Goal: Task Accomplishment & Management: Complete application form

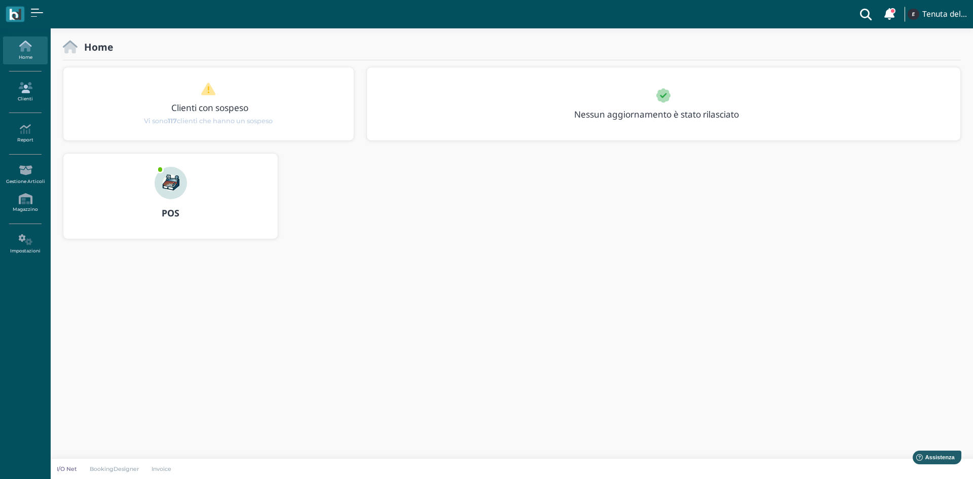
click at [27, 93] on icon at bounding box center [25, 87] width 44 height 11
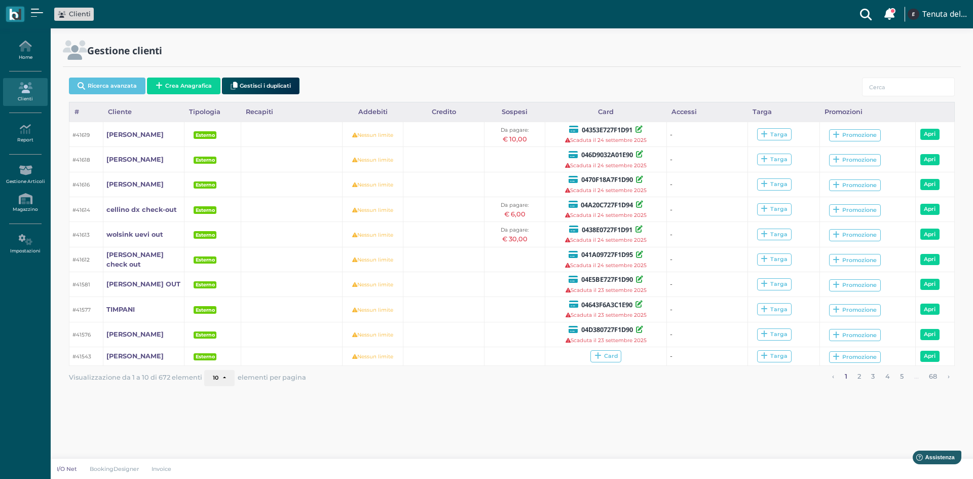
click at [184, 83] on button "Crea Anagrafica" at bounding box center [183, 86] width 73 height 17
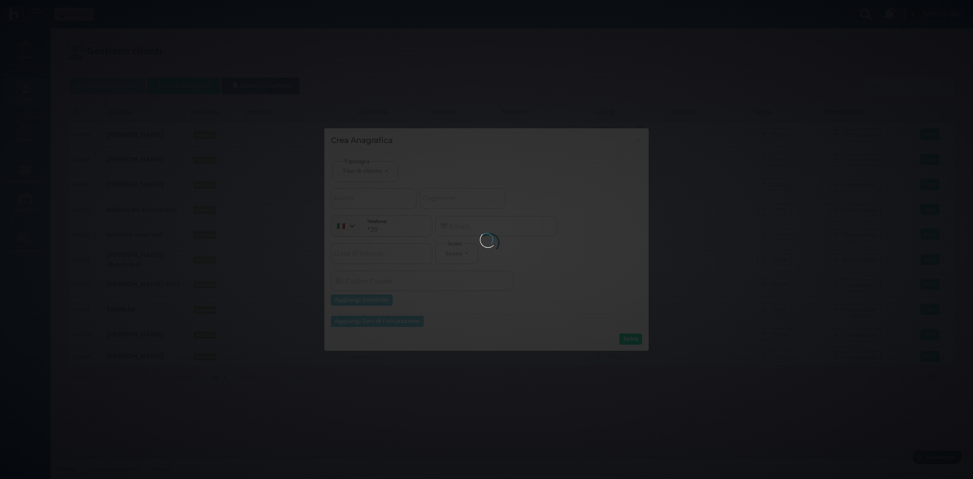
select select
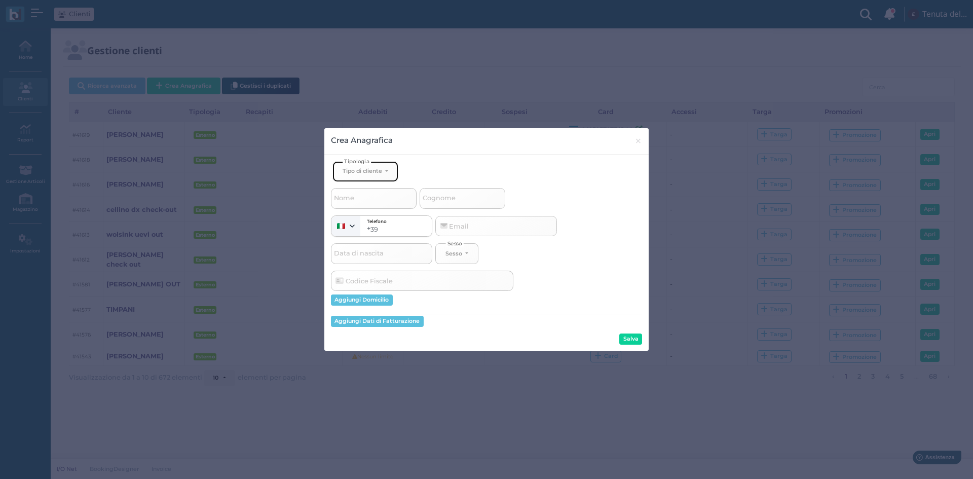
click at [371, 173] on div "Tipo di cliente" at bounding box center [362, 170] width 40 height 7
click at [362, 205] on span "Esterno" at bounding box center [354, 205] width 25 height 8
select select "[object Object]"
select select
click at [360, 199] on input "Nome" at bounding box center [374, 198] width 86 height 20
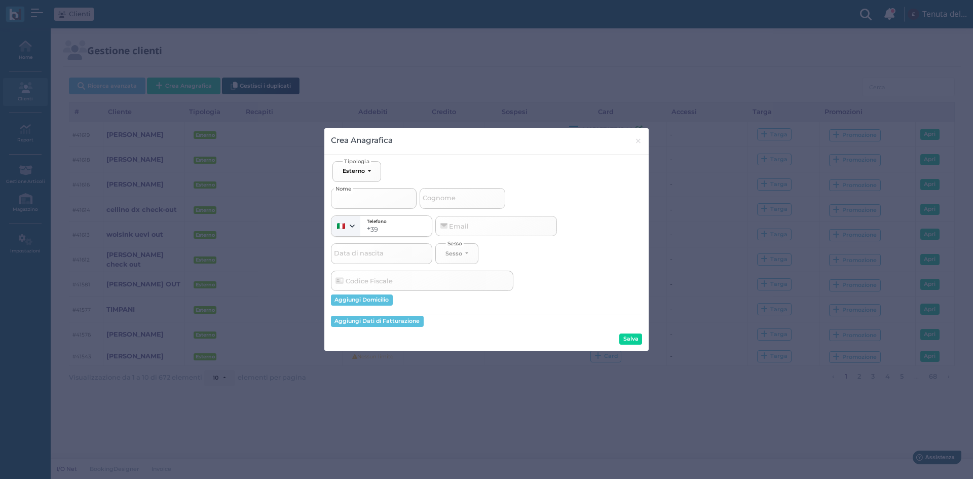
type input "E"
select select
type input "EH"
select select
type input "EHI"
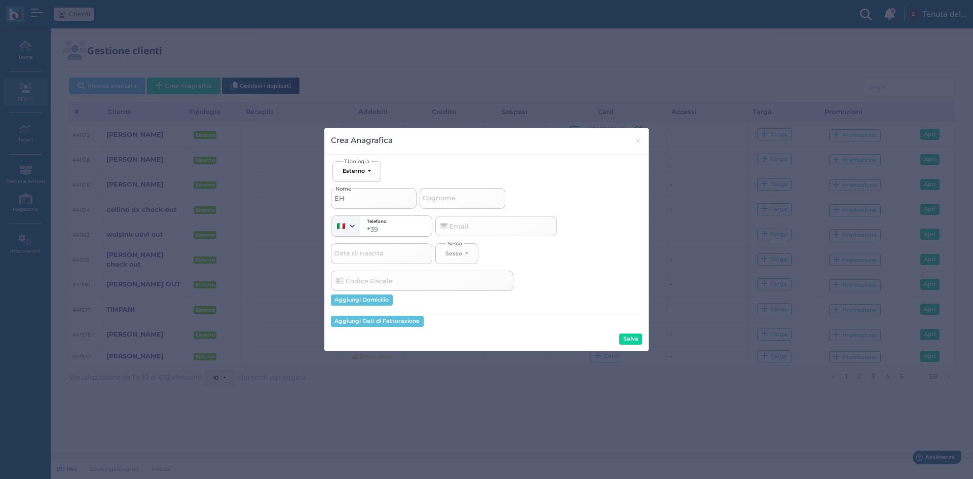
select select
type input "EHIR"
select select
type input "EHIRI"
select select
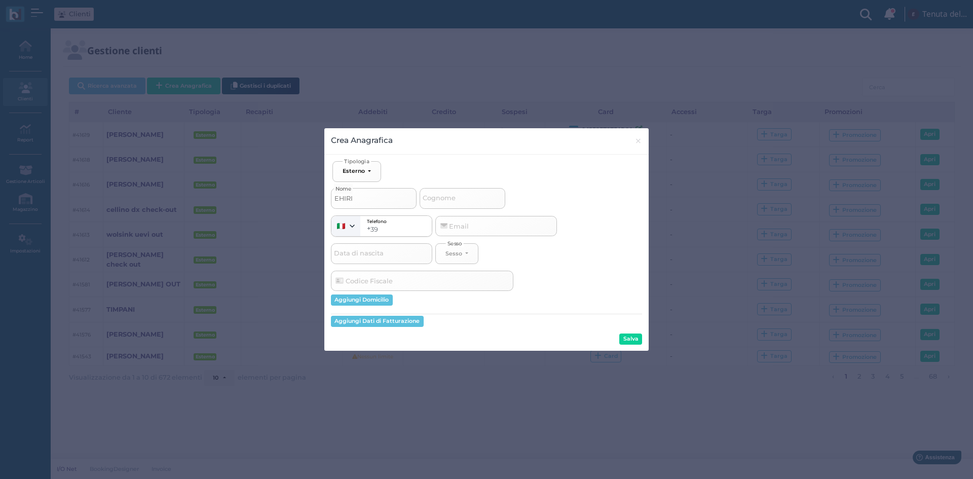
type input "EHIRIN"
select select
type input "EHIRIN"
click at [446, 198] on span "Cognome" at bounding box center [439, 198] width 36 height 13
click at [446, 198] on input "Cognome" at bounding box center [462, 198] width 86 height 20
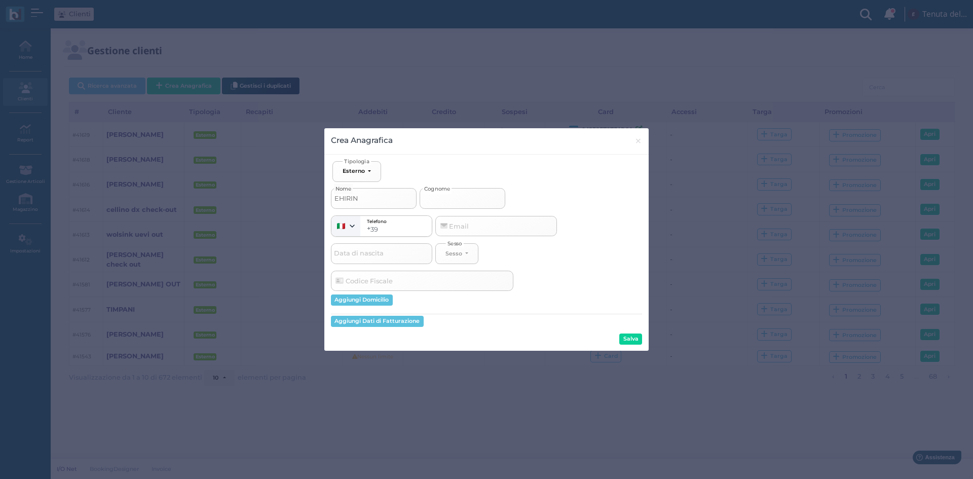
type input "C"
select select
type input "CH"
select select
type input "CHE"
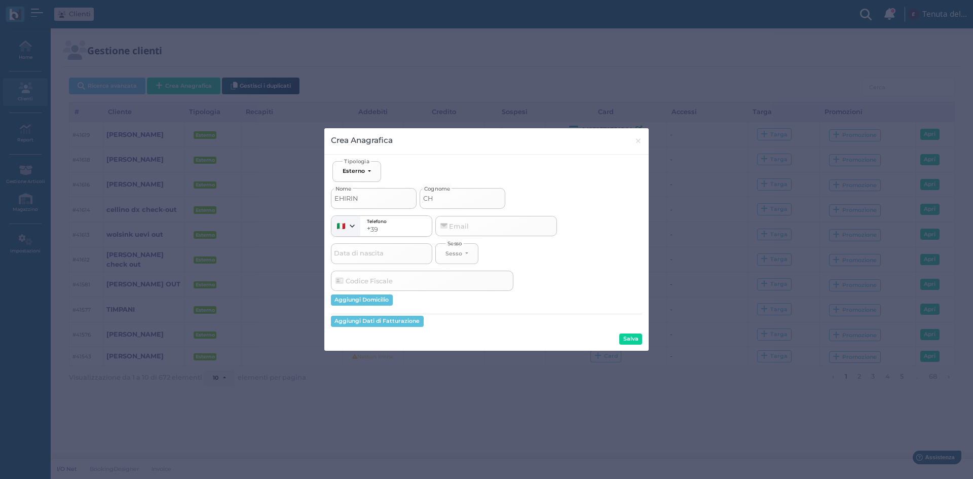
select select
type input "CHEC"
select select
type input "CHECK"
select select
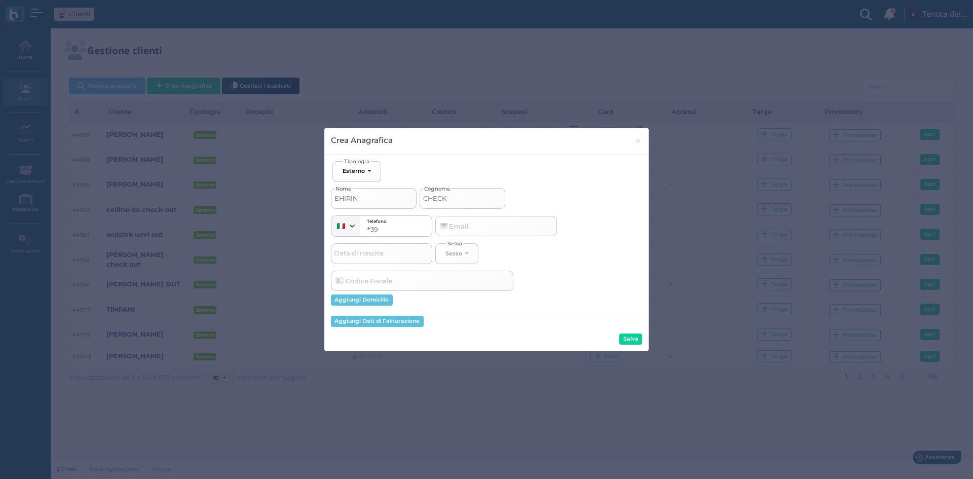
type input "CHECK-"
select select
type input "CHECK-O"
select select
type input "CHECK-OU"
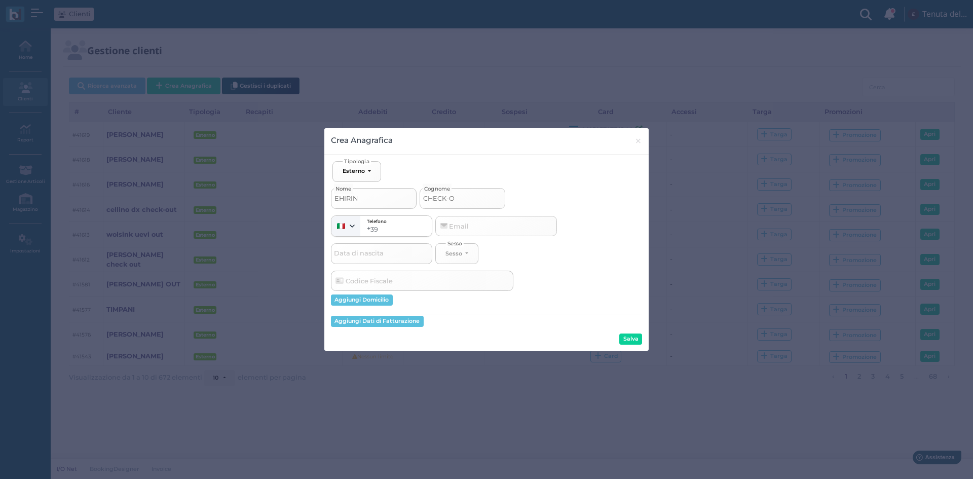
select select
type input "CHECK-OUT"
select select
type input "CHECK-OUT"
click at [629, 337] on button "Salva" at bounding box center [630, 338] width 23 height 11
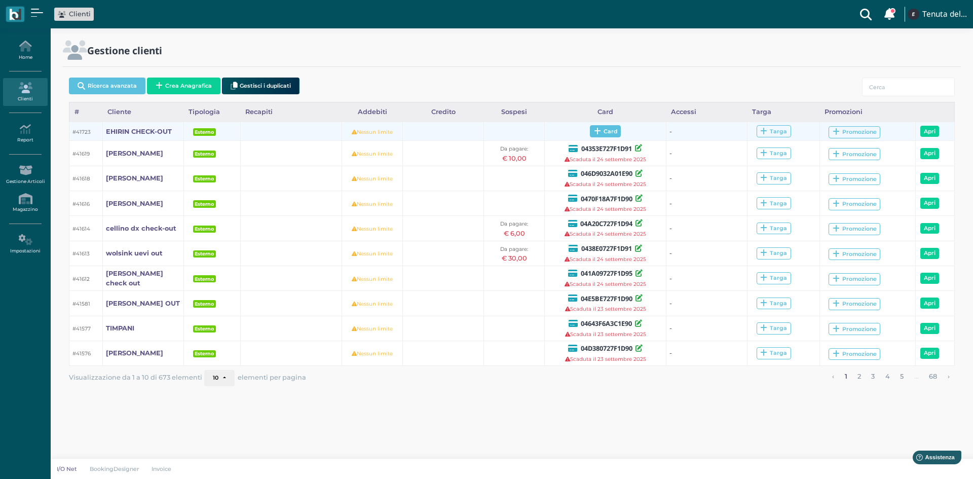
click at [607, 134] on span "Card" at bounding box center [605, 131] width 31 height 12
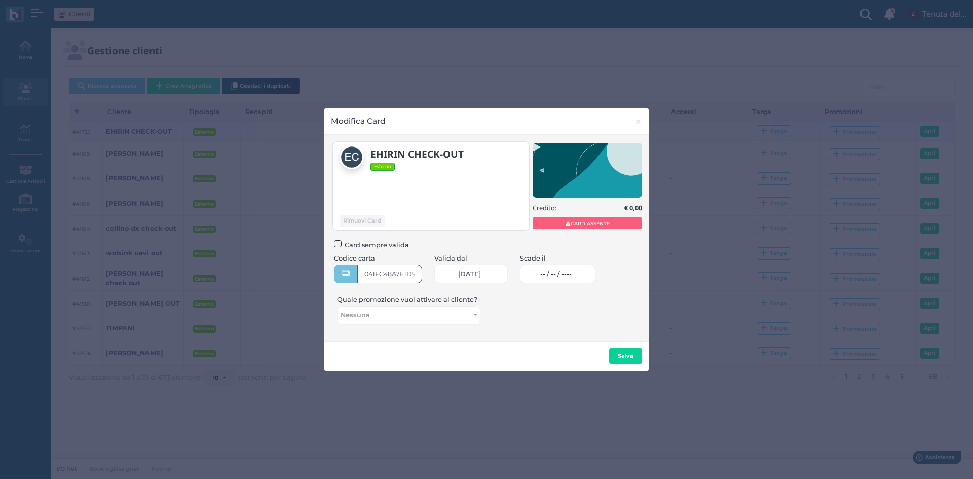
type input "041FC48A7F1D90"
click at [551, 271] on link "-- / -- / ----" at bounding box center [557, 273] width 75 height 19
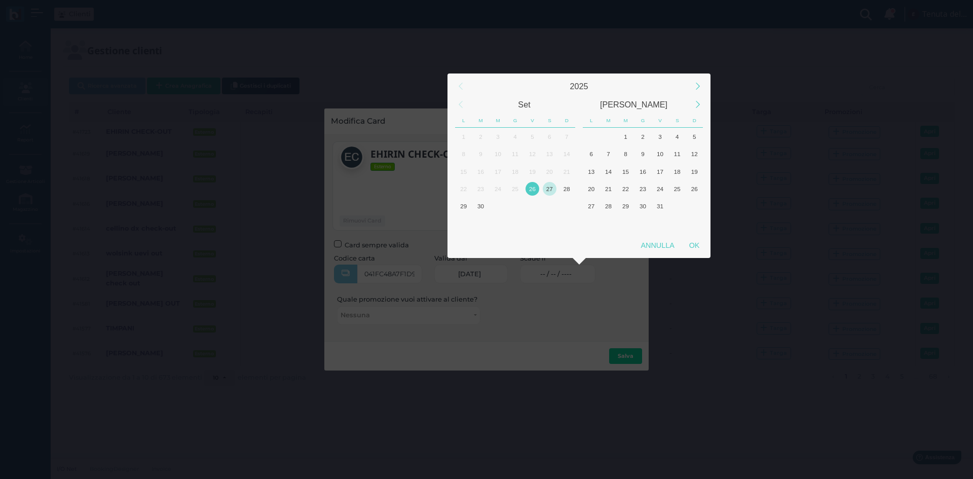
click at [552, 185] on div "27" at bounding box center [550, 189] width 14 height 14
click at [704, 247] on div "OK" at bounding box center [693, 245] width 25 height 18
type input "27/09/2025"
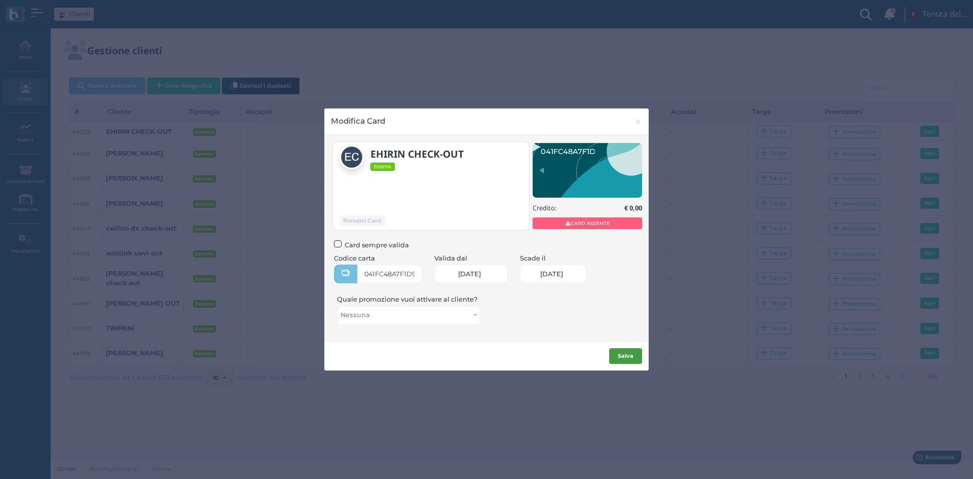
scroll to position [0, 43]
click at [628, 354] on b "Salva" at bounding box center [626, 355] width 16 height 7
